Goal: Transaction & Acquisition: Book appointment/travel/reservation

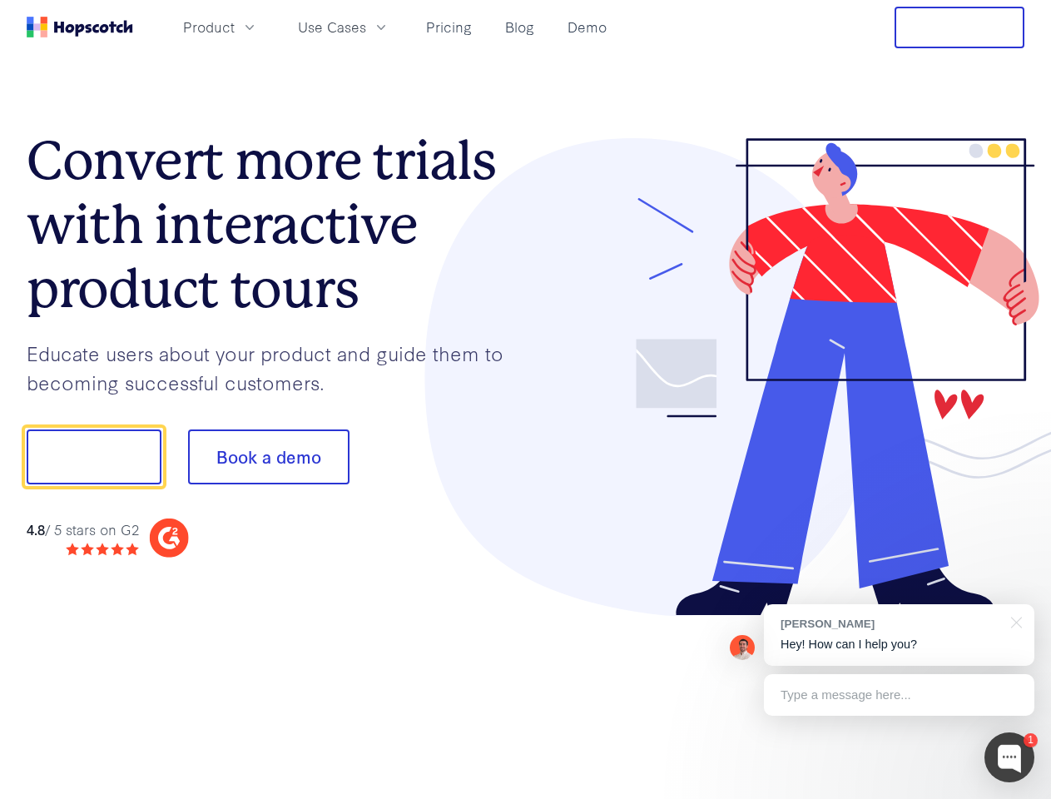
click at [526, 400] on div at bounding box center [775, 377] width 499 height 479
click at [235, 27] on span "Product" at bounding box center [209, 27] width 52 height 21
click at [366, 27] on span "Use Cases" at bounding box center [332, 27] width 68 height 21
click at [960, 27] on button "Free Trial" at bounding box center [960, 28] width 130 height 42
click at [93, 457] on button "Show me!" at bounding box center [94, 457] width 135 height 55
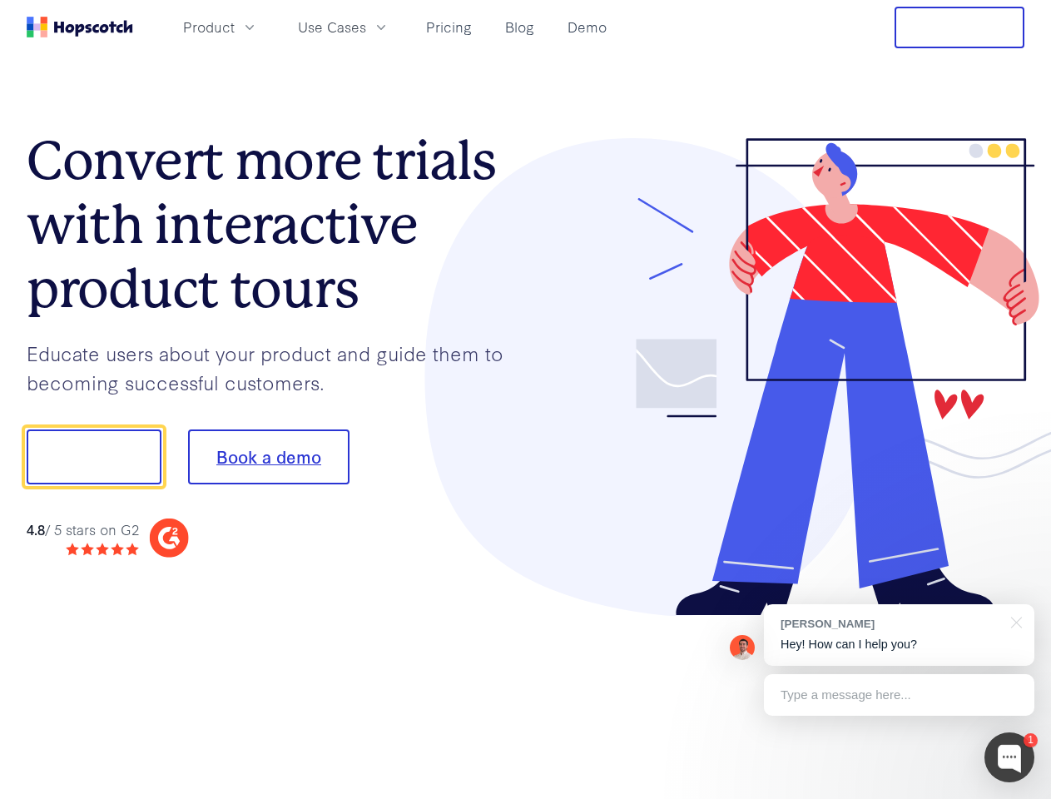
click at [268, 457] on button "Book a demo" at bounding box center [269, 457] width 162 height 55
click at [1010, 758] on div at bounding box center [1010, 758] width 50 height 50
click at [899, 635] on div "[PERSON_NAME] Hey! How can I help you?" at bounding box center [899, 635] width 271 height 62
click at [1014, 621] on div at bounding box center [1014, 621] width 42 height 34
click at [899, 695] on div at bounding box center [879, 566] width 312 height 332
